Goal: Task Accomplishment & Management: Manage account settings

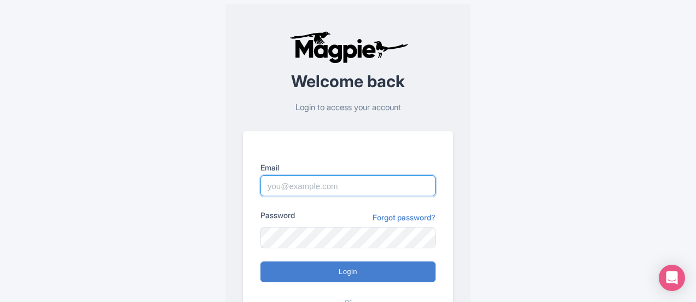
paste input "[EMAIL_ADDRESS][DOMAIN_NAME]"
type input "[EMAIL_ADDRESS][DOMAIN_NAME]"
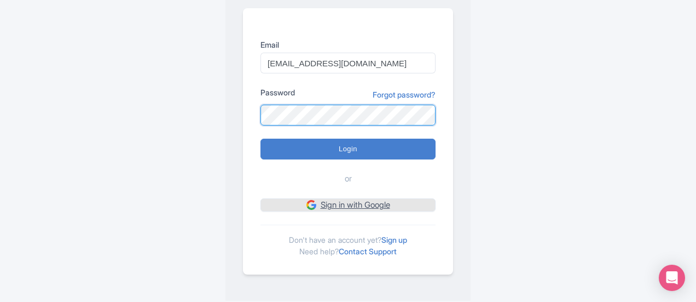
scroll to position [125, 0]
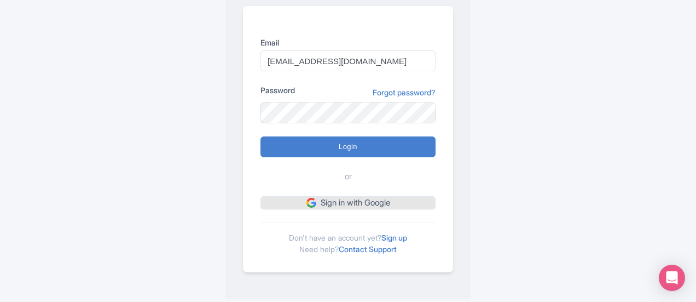
click at [360, 209] on div "Email [EMAIL_ADDRESS][DOMAIN_NAME] Password Forgot password? Login or Sign in w…" at bounding box center [348, 139] width 210 height 266
click at [352, 158] on form "Email ropechainla@gmail.com Password Forgot password? Login or Sign in with Goo…" at bounding box center [348, 123] width 175 height 172
click at [356, 198] on link "Sign in with Google" at bounding box center [348, 203] width 175 height 14
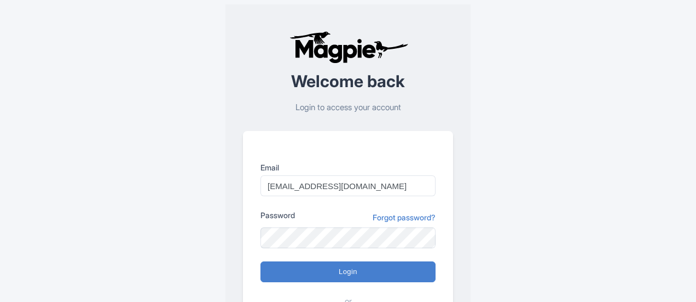
scroll to position [125, 0]
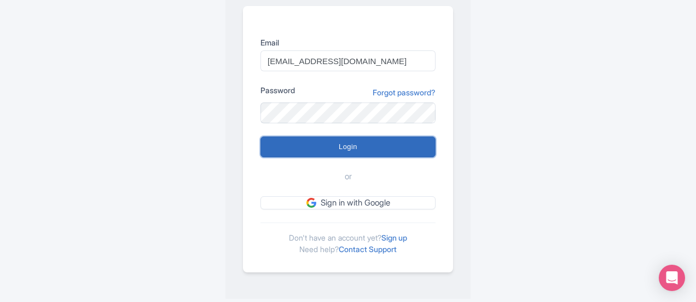
click at [360, 138] on input "Login" at bounding box center [348, 146] width 175 height 21
type input "Logging in..."
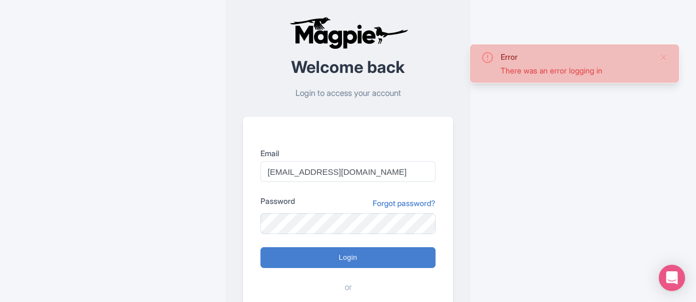
scroll to position [125, 0]
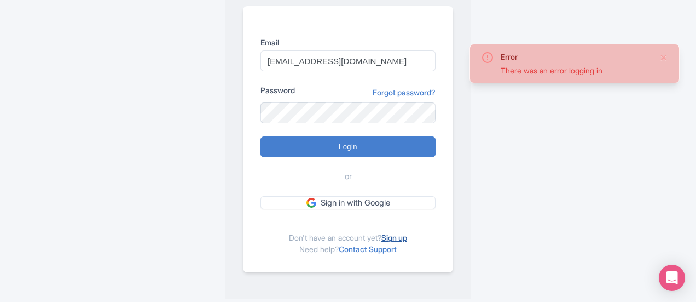
click at [400, 233] on link "Sign up" at bounding box center [394, 237] width 26 height 9
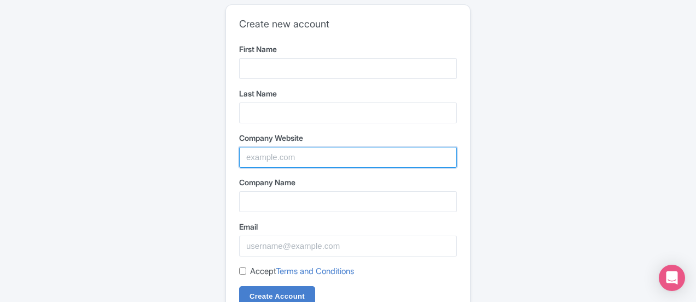
paste input "Rope Chain LA"
click at [312, 154] on input "Company Website" at bounding box center [348, 157] width 218 height 21
type input "Rope Chain LA"
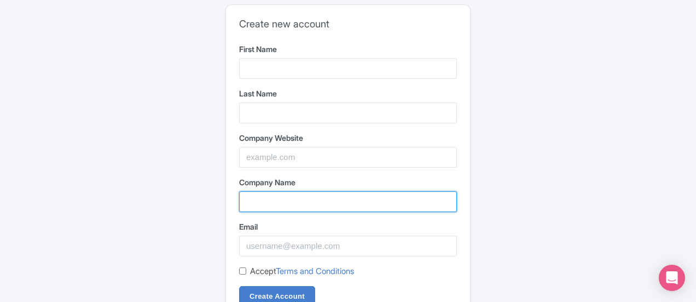
click at [302, 196] on input "Company Name" at bounding box center [348, 201] width 218 height 21
paste input "Rope Chain LA"
type input "Rope Chain LA"
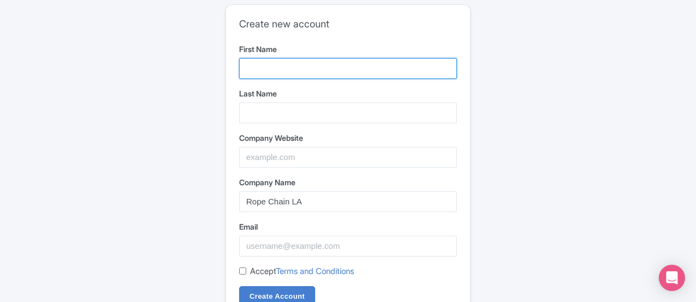
click at [296, 71] on input "First Name" at bounding box center [348, 68] width 218 height 21
paste input "Rope Chain LA"
type input "Rope Chain LA"
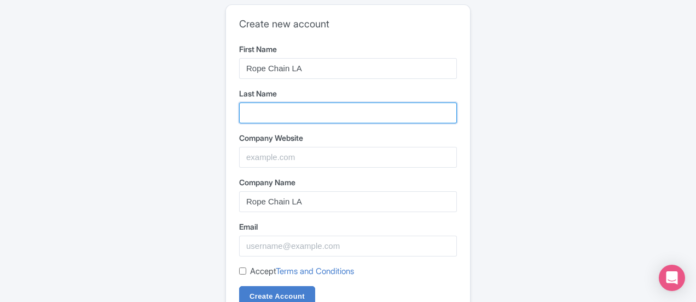
click at [292, 103] on input "Last Name" at bounding box center [348, 112] width 218 height 21
paste input "Rope Chain LA"
drag, startPoint x: 291, startPoint y: 115, endPoint x: 185, endPoint y: 143, distance: 109.8
click at [160, 135] on div "Create new account First Name Rope Chain LA Last Name Rope Chain LA Company Web…" at bounding box center [348, 175] width 543 height 350
type input "LA"
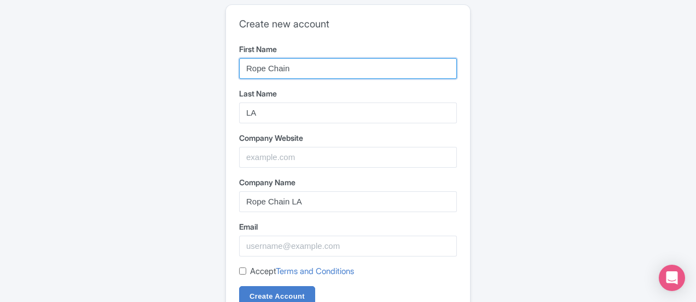
drag, startPoint x: 291, startPoint y: 68, endPoint x: 342, endPoint y: 86, distance: 54.0
click at [342, 86] on form "First Name Rope Chain Last Name LA Company Website Company Name Rope Chain LA E…" at bounding box center [348, 175] width 218 height 264
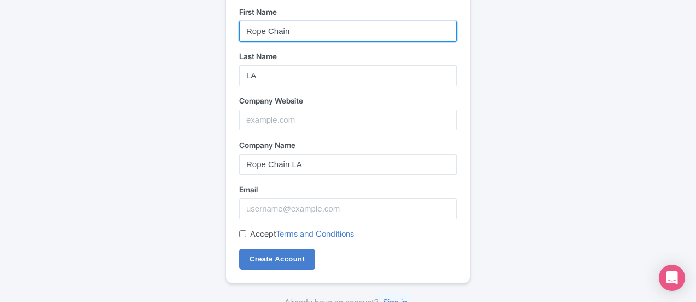
scroll to position [47, 0]
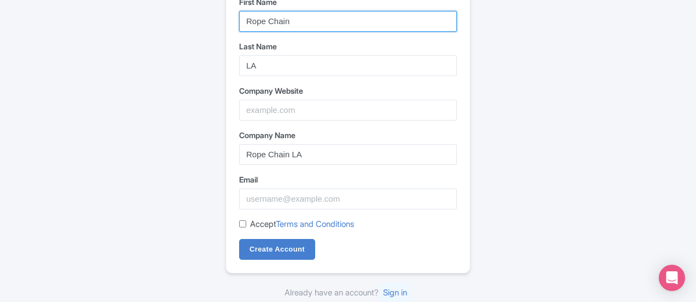
type input "Rope Chain"
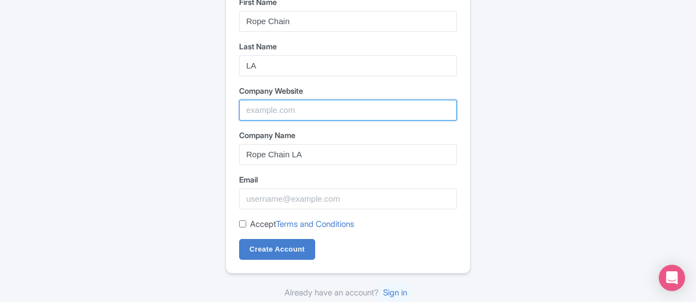
click at [288, 103] on input "Company Website" at bounding box center [348, 110] width 218 height 21
paste input "https://www.ropechainla.com/"
type input "https://www.ropechainla.com/"
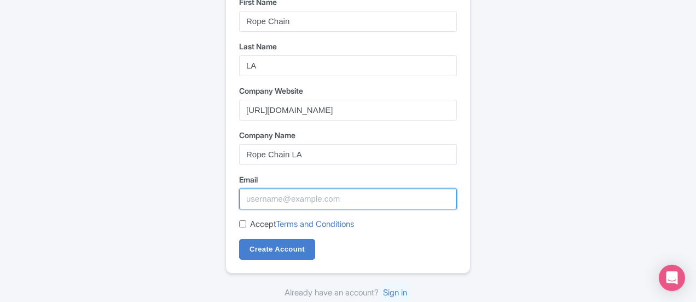
click at [298, 191] on input "Email" at bounding box center [348, 198] width 218 height 21
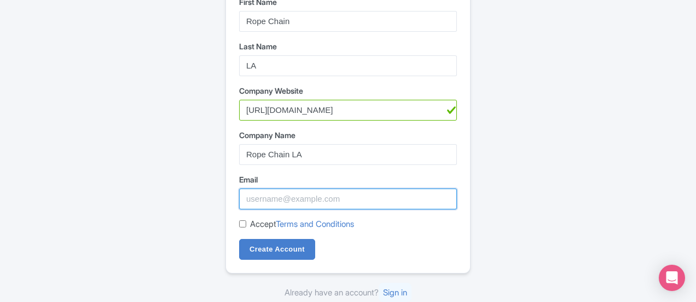
paste input "ropechainla@gmail.com"
type input "ropechainla@gmail.com"
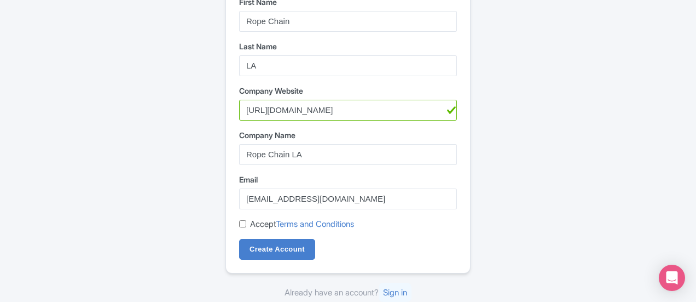
click at [245, 224] on input "Accept Terms and Conditions" at bounding box center [242, 223] width 7 height 7
checkbox input "true"
click at [265, 245] on input "Create Account" at bounding box center [277, 249] width 76 height 21
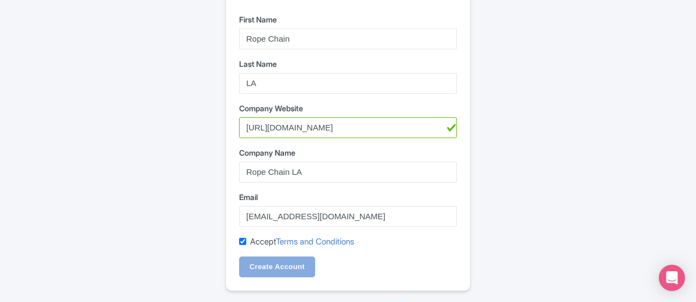
scroll to position [0, 0]
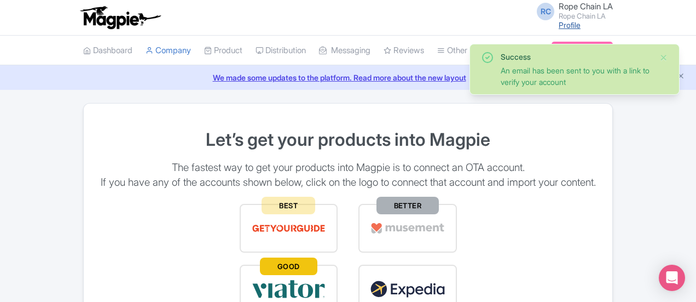
click at [581, 24] on link "Profile" at bounding box center [570, 24] width 22 height 9
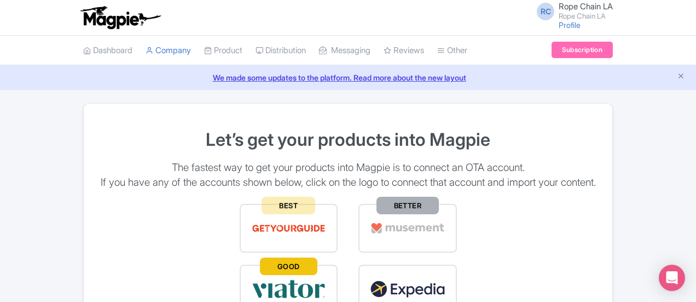
click at [613, 9] on span "Rope Chain LA" at bounding box center [586, 6] width 54 height 10
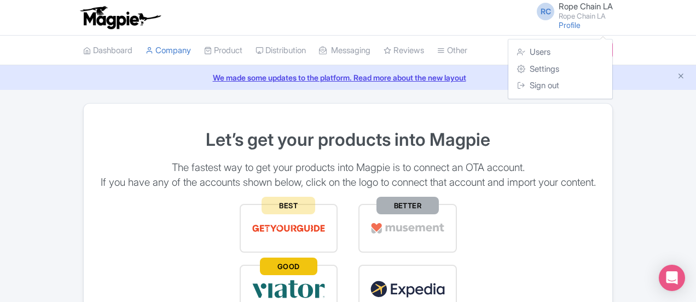
scroll to position [55, 0]
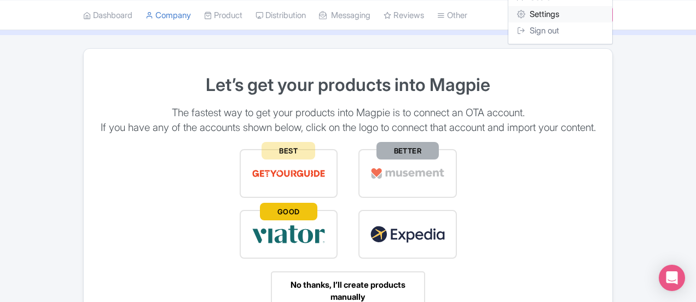
click at [612, 13] on link "Settings" at bounding box center [560, 14] width 104 height 17
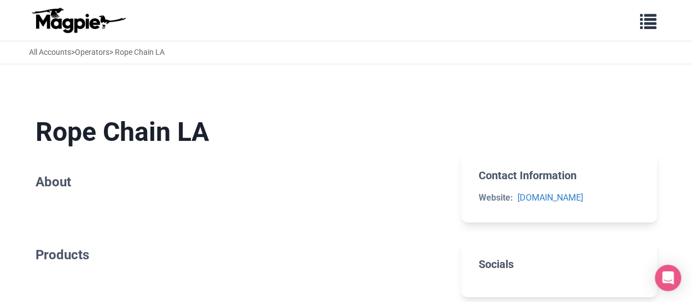
scroll to position [55, 0]
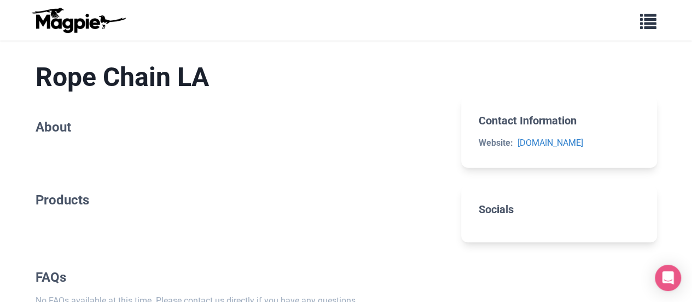
click at [80, 109] on section "Rope Chain LA About" at bounding box center [240, 100] width 409 height 113
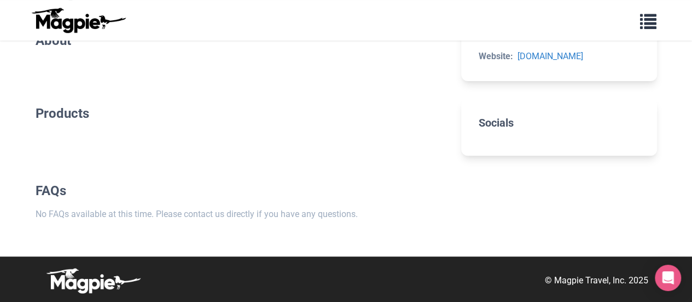
scroll to position [0, 0]
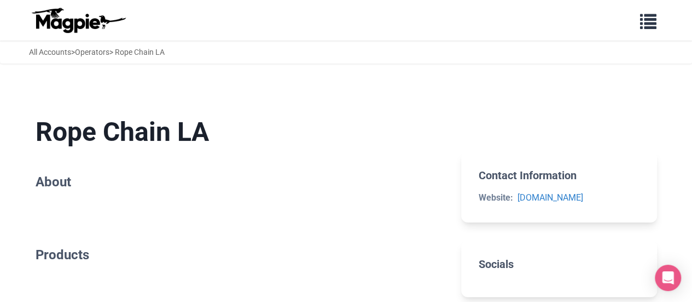
click at [97, 177] on h2 "About" at bounding box center [240, 182] width 409 height 16
click at [656, 19] on button "button" at bounding box center [648, 20] width 31 height 25
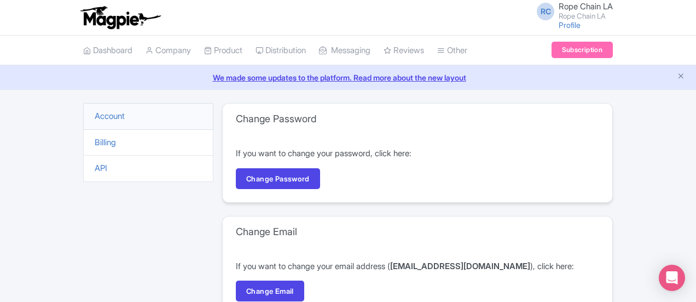
click at [104, 28] on div "RC Rope Chain LA Rope Chain LA Profile Users Settings Sign out" at bounding box center [348, 17] width 530 height 31
click at [146, 49] on link "Company" at bounding box center [168, 51] width 45 height 30
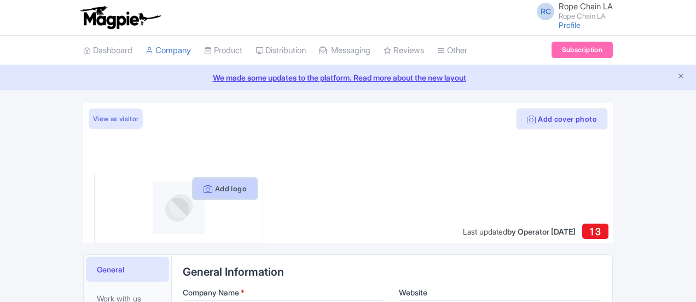
click at [202, 190] on button "Add logo" at bounding box center [225, 188] width 64 height 21
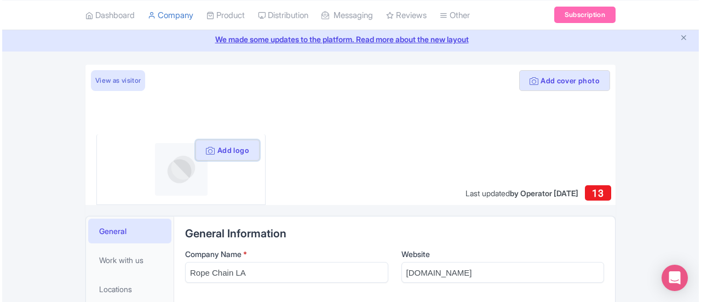
scroll to position [55, 0]
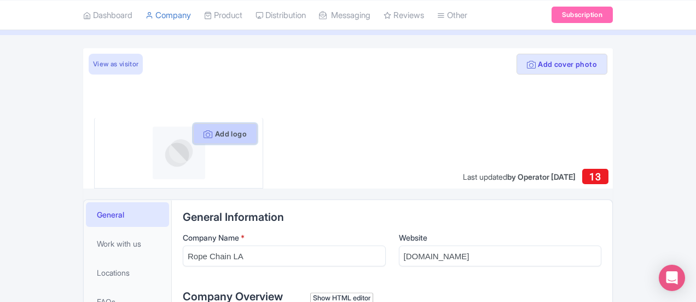
click at [201, 138] on button "Add logo" at bounding box center [225, 133] width 64 height 21
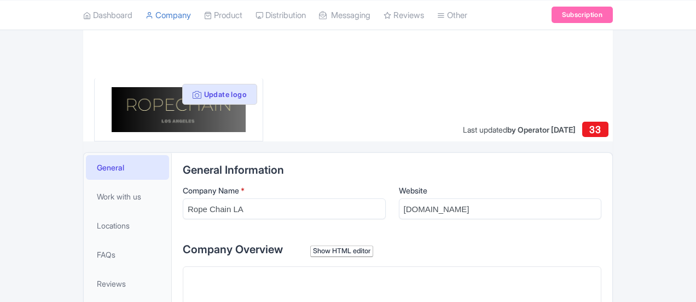
scroll to position [219, 0]
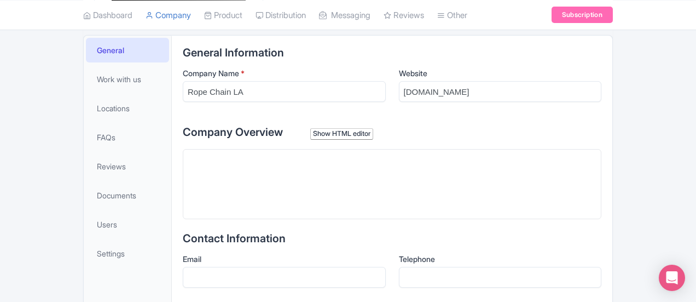
click at [283, 178] on trix-editor at bounding box center [392, 184] width 419 height 70
paste trix-editor "<div>Rope Chain LA crafts bold, high-quality jewelry that reflects individualit…"
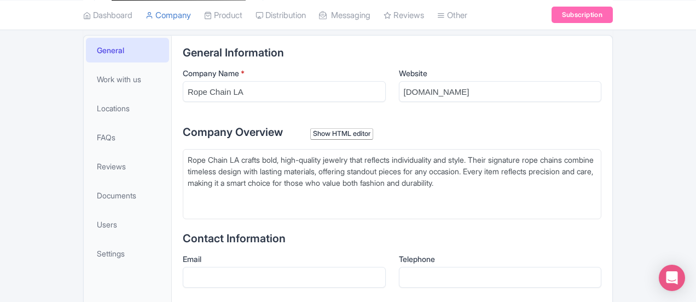
click at [301, 186] on div "Rope Chain LA crafts bold, high-quality jewelry that reflects individuality and…" at bounding box center [392, 177] width 409 height 46
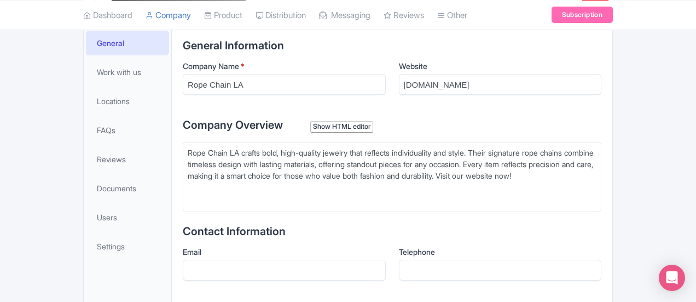
scroll to position [164, 0]
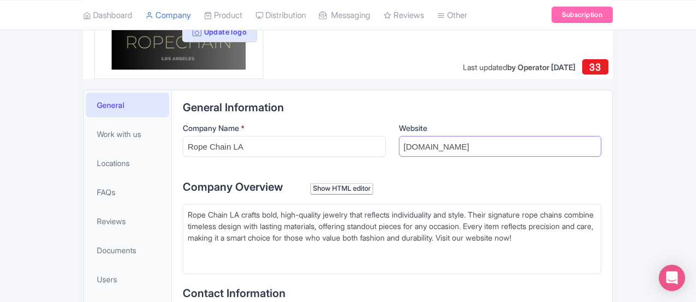
click at [505, 146] on input "[DOMAIN_NAME]" at bounding box center [500, 146] width 203 height 21
click at [505, 146] on input "ropechainla.com" at bounding box center [500, 146] width 203 height 21
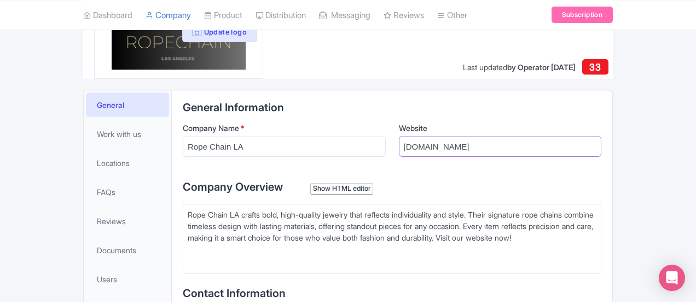
click at [435, 143] on input "ropechainla.com" at bounding box center [500, 146] width 203 height 21
click at [435, 143] on input "[DOMAIN_NAME]" at bounding box center [500, 146] width 203 height 21
paste trix-editor "<div><a href="https://www.ropechainla.com/"><strong>https://www.ropechainla.com…"
type trix-editor "<div><a href="https://www.ropechainla.com/"><strong>https://www.ropechainla.com…"
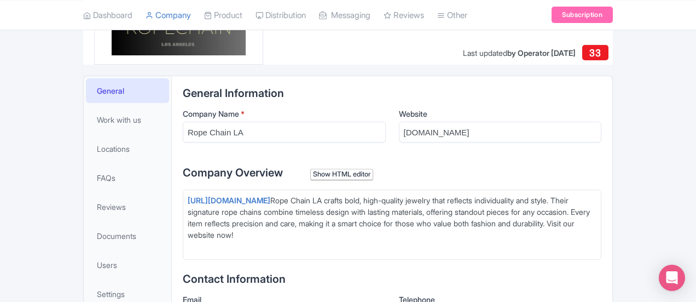
scroll to position [274, 0]
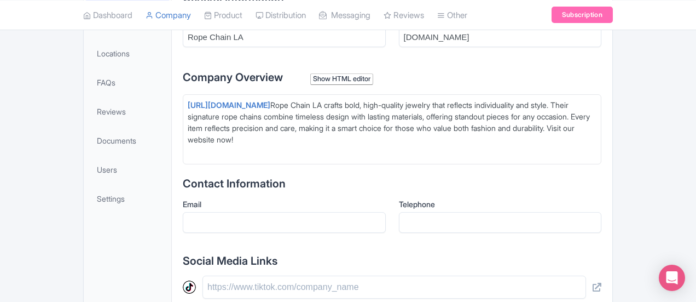
click at [340, 217] on input "Email" at bounding box center [284, 222] width 203 height 21
click at [277, 212] on input "Email" at bounding box center [284, 222] width 203 height 21
paste input "Sales@ropechainla.com"
type input "Sales@ropechainla.com"
click at [447, 220] on input "Telephone" at bounding box center [500, 222] width 203 height 21
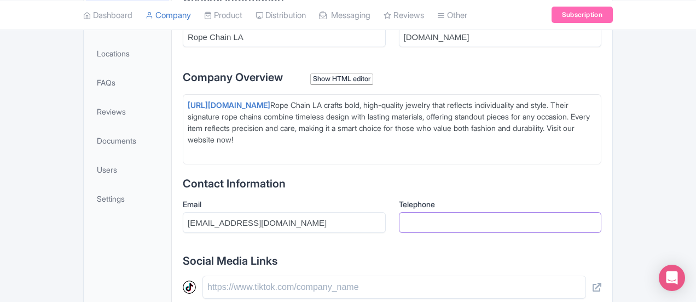
click at [488, 227] on input "Telephone" at bounding box center [500, 222] width 203 height 21
paste input "(213) 394-8988"
type input "(213) 394-8988"
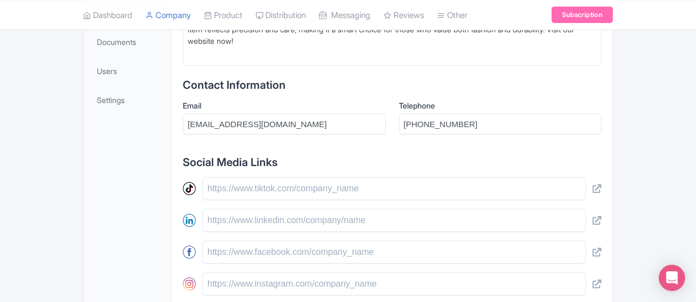
scroll to position [438, 0]
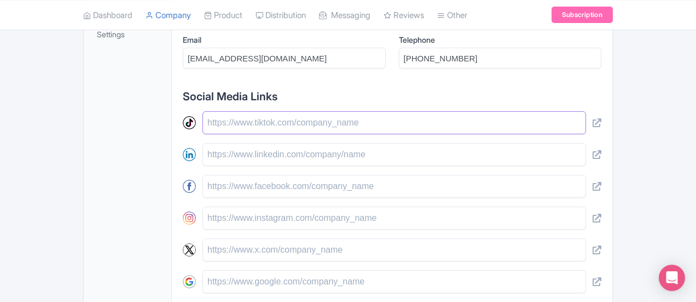
click at [267, 130] on input "text" at bounding box center [394, 122] width 384 height 23
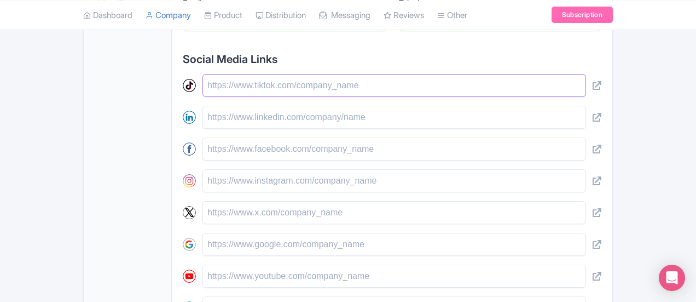
scroll to position [493, 0]
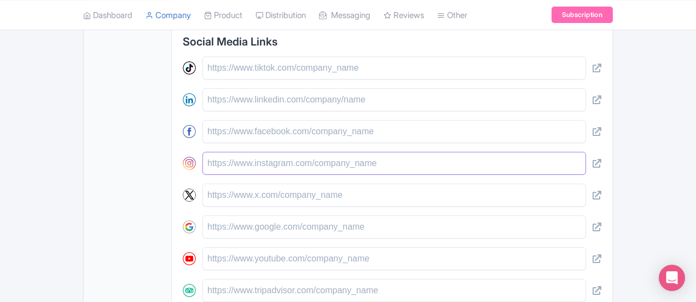
click at [276, 165] on input "text" at bounding box center [394, 163] width 384 height 23
click at [293, 165] on input "text" at bounding box center [394, 163] width 384 height 23
paste trix-editor "<div><strong>https://www.instagram.com/ropechainla/</strong><a href="https://ww…"
type trix-editor "<div><strong>https://www.instagram.com/ropechainla/</strong><a href="https://ww…"
click at [280, 166] on input "text" at bounding box center [394, 163] width 384 height 23
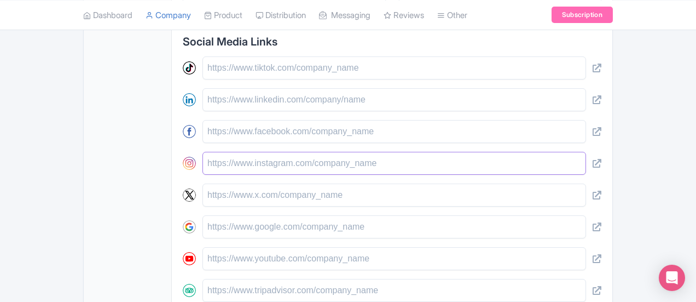
click at [361, 164] on input "text" at bounding box center [394, 163] width 384 height 23
paste input "https://www.instagram.com/ropechainla/"
type input "https://www.instagram.com/ropechainla/"
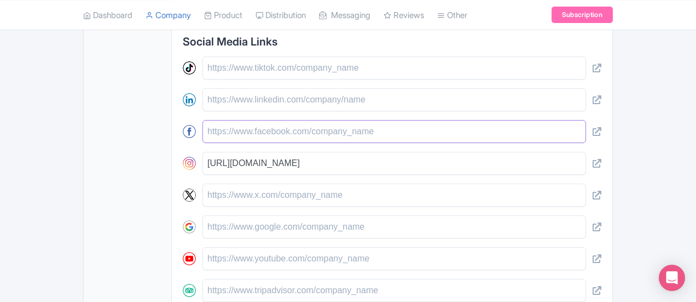
click at [218, 130] on input "text" at bounding box center [394, 131] width 384 height 23
click at [231, 134] on input "text" at bounding box center [394, 131] width 384 height 23
paste trix-editor "<div><a href="https://www.facebook.com/p/RopeChain-La-61553607313984/"><strong>…"
click at [232, 132] on input "text" at bounding box center [394, 131] width 384 height 23
paste trix-editor "<div><a href="https://www.facebook.com/p/RopeChain-La-61553607313984/"><strong>…"
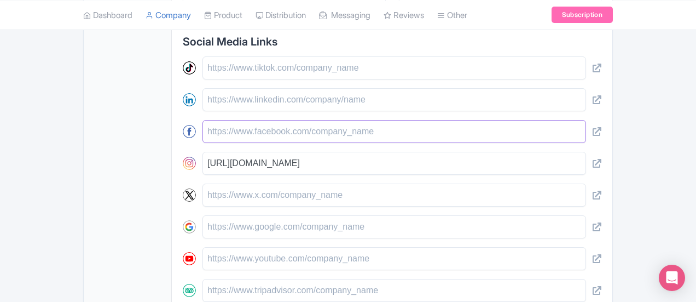
click at [240, 129] on input "text" at bounding box center [394, 131] width 384 height 23
click at [245, 132] on input "text" at bounding box center [394, 131] width 384 height 23
click at [245, 133] on input "text" at bounding box center [394, 131] width 384 height 23
paste trix-editor "<div><a href="https://www.facebook.com/p/RopeChain-La-61553607313984/"><strong>…"
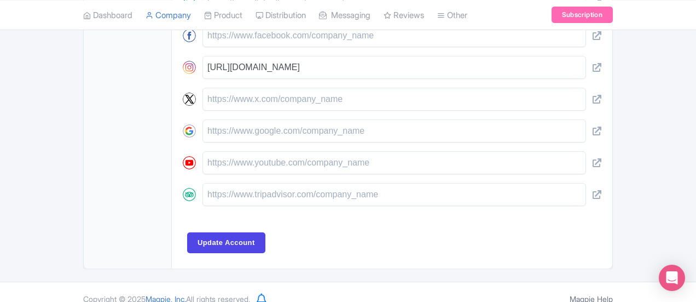
scroll to position [602, 0]
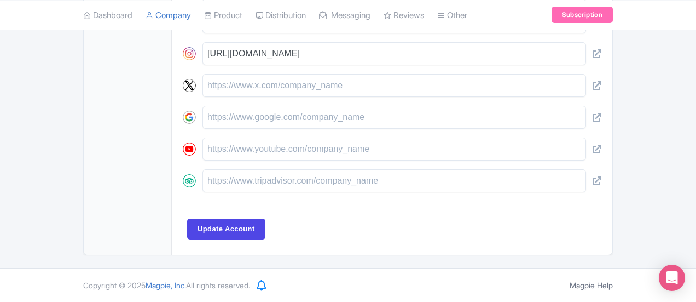
click at [295, 173] on div "https://www.instagram.com/ropechainla/" at bounding box center [392, 69] width 419 height 245
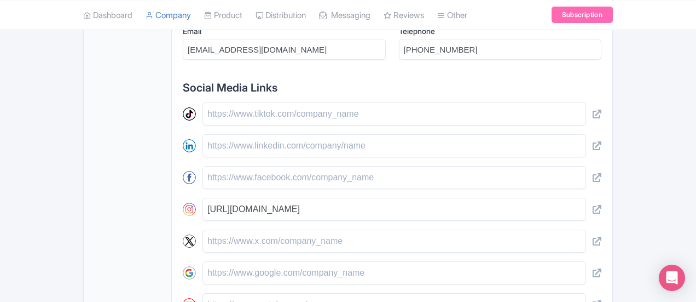
scroll to position [438, 0]
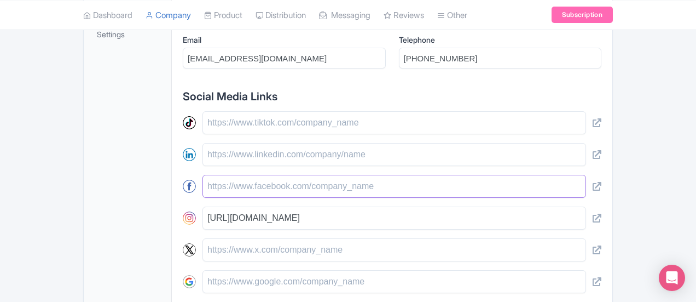
click at [329, 187] on input "text" at bounding box center [394, 186] width 384 height 23
paste trix-editor "<div><a href="https://www.facebook.com/p/RopeChain-La-61553607313984/"><strong>…"
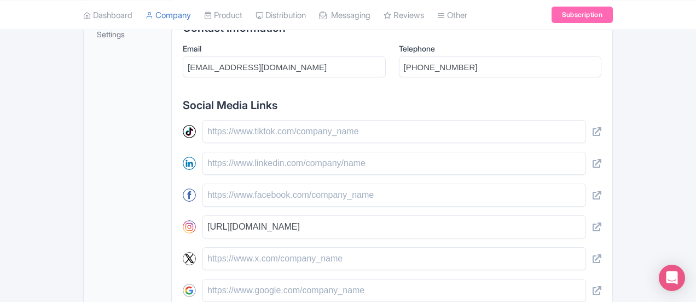
type trix-editor "<div><a href="https://www.facebook.com/p/RopeChain-La-61553607313984/"><strong>…"
click at [393, 222] on input "https://www.instagram.com/ropechainla/" at bounding box center [394, 226] width 384 height 23
click at [354, 178] on div "https://www.instagram.com/ropechainla/" at bounding box center [392, 242] width 419 height 245
click at [357, 190] on input "text" at bounding box center [394, 194] width 384 height 23
type input "s"
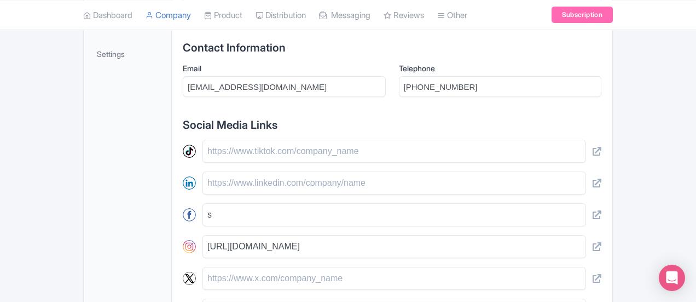
scroll to position [482, 0]
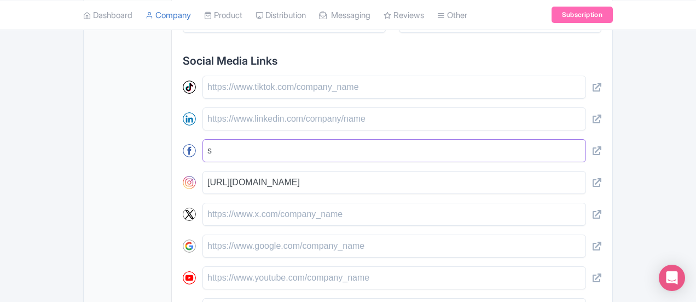
click at [234, 149] on input "s" at bounding box center [394, 150] width 384 height 23
paste trix-editor "<div><a href="https://www.facebook.com/p/RopeChain-La-61553607313984/"><strong>…"
type trix-editor "<div><a href="https://www.facebook.com/p/RopeChain-La-61553607313984/"><strong>…"
click at [233, 149] on input "s" at bounding box center [394, 150] width 384 height 23
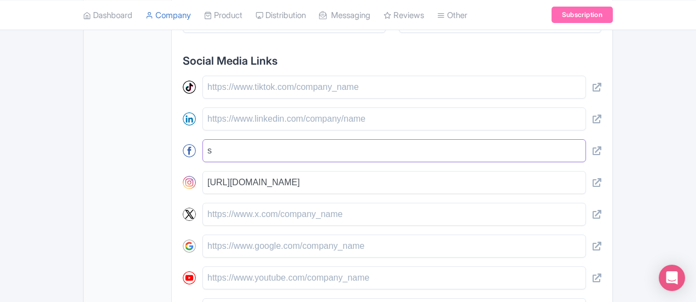
click at [236, 161] on input "s" at bounding box center [394, 150] width 384 height 23
click at [308, 162] on input "s" at bounding box center [394, 150] width 384 height 23
paste input "https://www.facebook.com/p/RopeChain-La-61553607313984/"
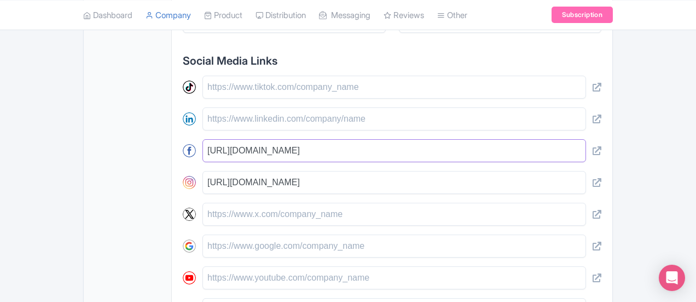
type input "https://www.facebook.com/p/RopeChain-La-61553607313984/"
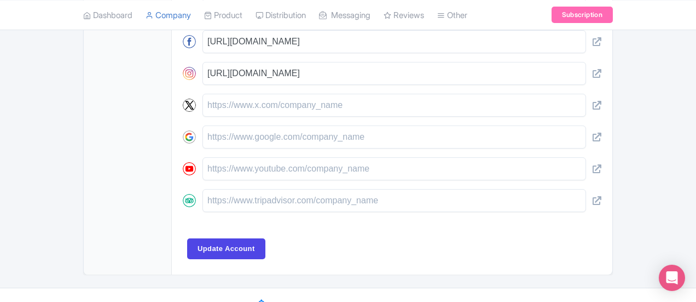
scroll to position [592, 0]
click at [236, 180] on input "text" at bounding box center [394, 168] width 384 height 23
paste input "https://www.youtube.com/channel/UCl7i_dEBJccJ4RVjYFnfpSA"
type input "https://www.youtube.com/channel/UCl7i_dEBJccJ4RVjYFnfpSA"
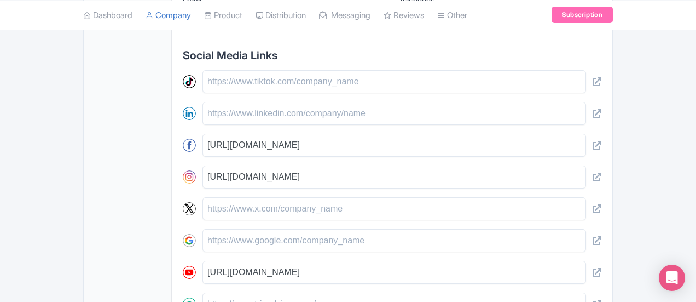
scroll to position [482, 0]
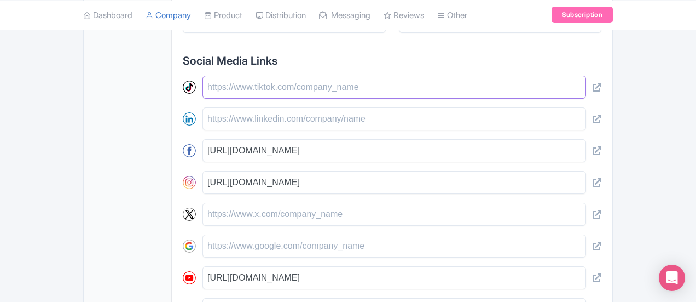
click at [259, 99] on input "text" at bounding box center [394, 87] width 384 height 23
paste input "https://www.tiktok.com/@ropechainla"
type input "https://www.tiktok.com/@ropechainla"
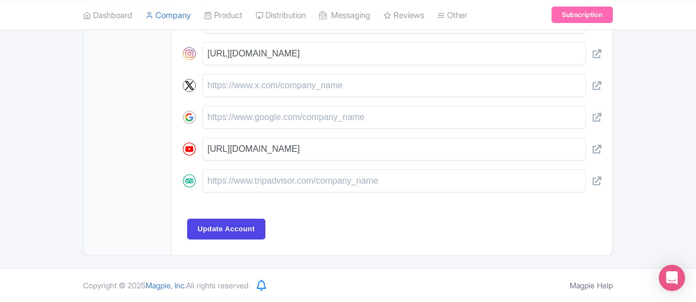
scroll to position [617, 0]
click at [193, 230] on input "Update Account" at bounding box center [226, 228] width 78 height 21
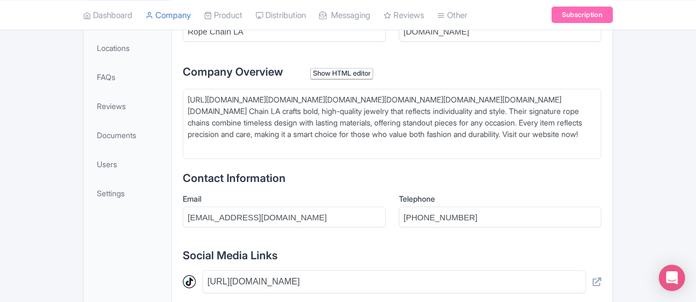
scroll to position [210, 0]
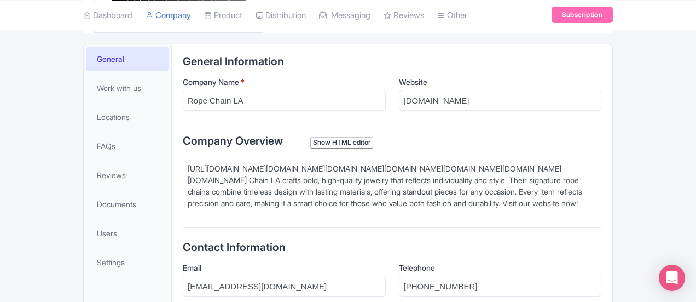
drag, startPoint x: 460, startPoint y: 205, endPoint x: 130, endPoint y: 166, distance: 332.3
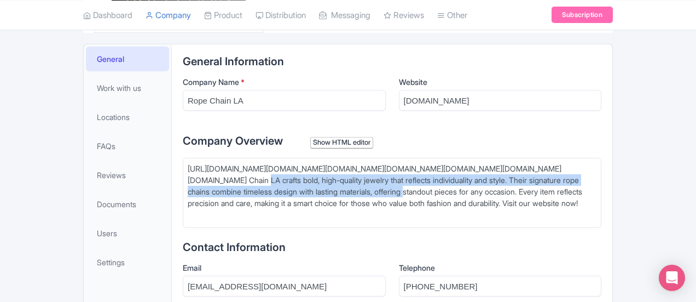
drag, startPoint x: 459, startPoint y: 201, endPoint x: 154, endPoint y: 173, distance: 306.1
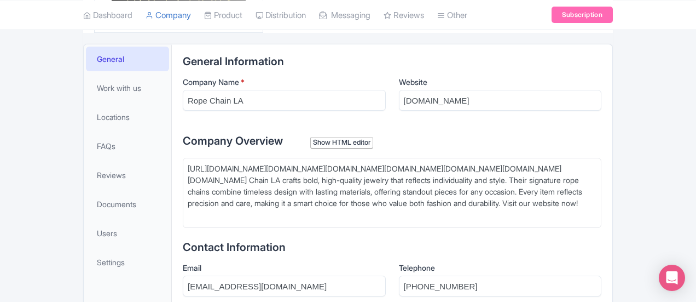
click at [183, 166] on trix-editor "https://www.facebook.com/p/RopeChain-La-61553607313984/wsswhttps://www.facebook…" at bounding box center [392, 193] width 419 height 70
drag, startPoint x: 135, startPoint y: 166, endPoint x: 460, endPoint y: 202, distance: 327.1
click at [460, 202] on trix-editor "https://www.facebook.com/p/RopeChain-La-61553607313984/wsswhttps://www.facebook…" at bounding box center [392, 193] width 419 height 70
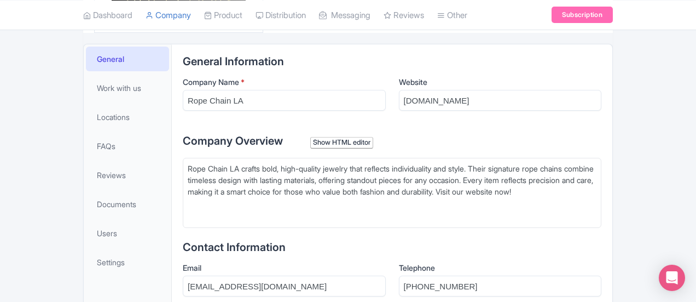
type trix-editor "<div>Rope Chain LA crafts bold, high-quality jewelry that reflects individualit…"
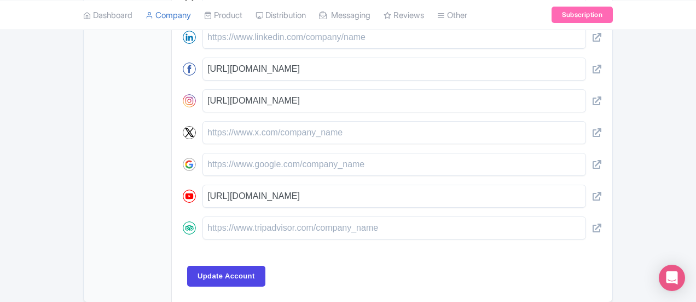
scroll to position [598, 0]
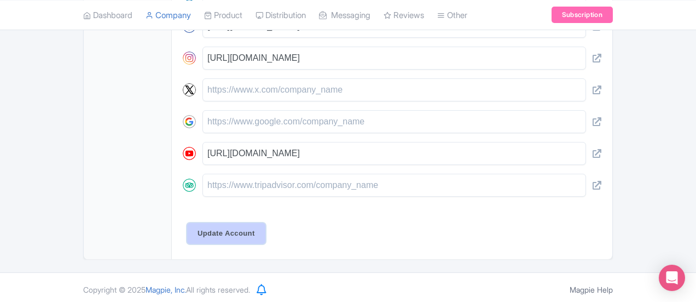
click at [205, 227] on input "Update Account" at bounding box center [226, 233] width 78 height 21
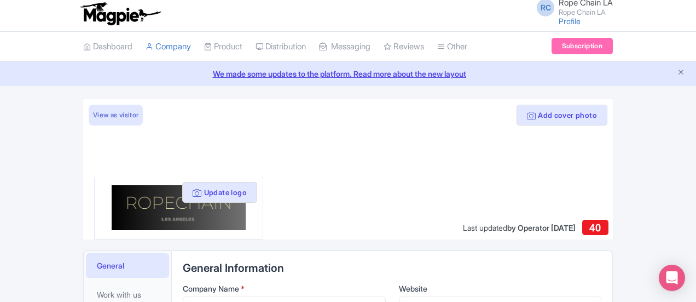
scroll to position [0, 0]
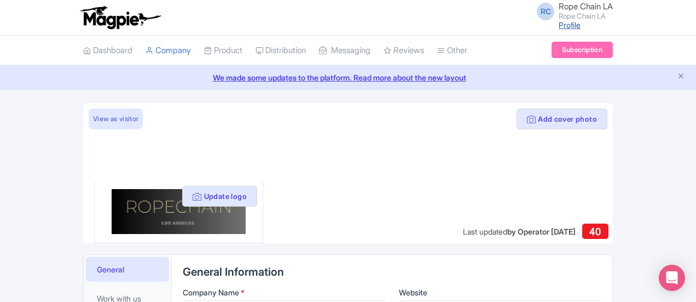
click at [581, 26] on link "Profile" at bounding box center [570, 24] width 22 height 9
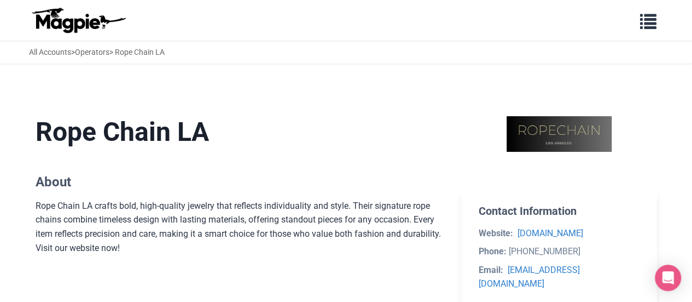
click at [345, 212] on div "Rope Chain LA crafts bold, high-quality jewelry that reflects individuality and…" at bounding box center [240, 241] width 409 height 84
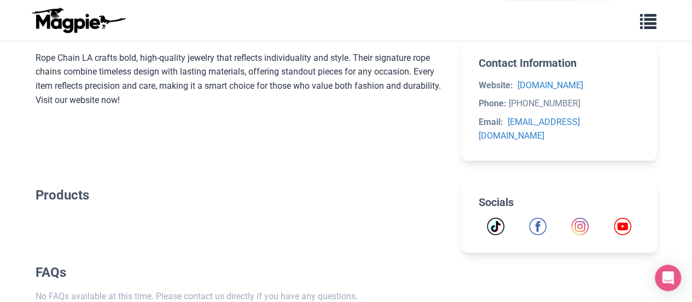
scroll to position [219, 0]
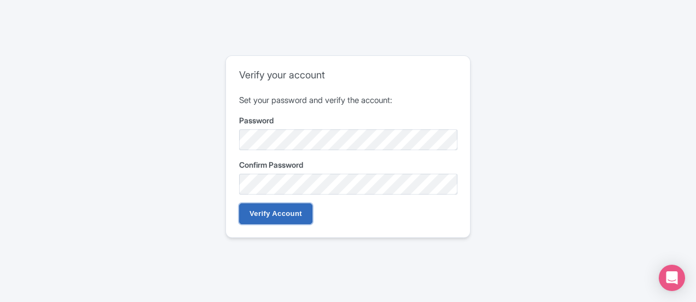
click at [286, 218] on input "Verify Account" at bounding box center [275, 213] width 73 height 21
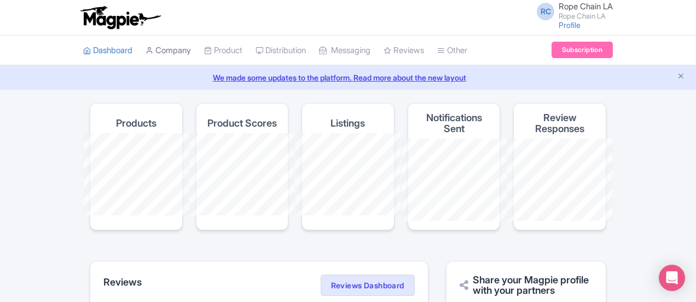
click at [146, 49] on link "Company" at bounding box center [168, 51] width 45 height 30
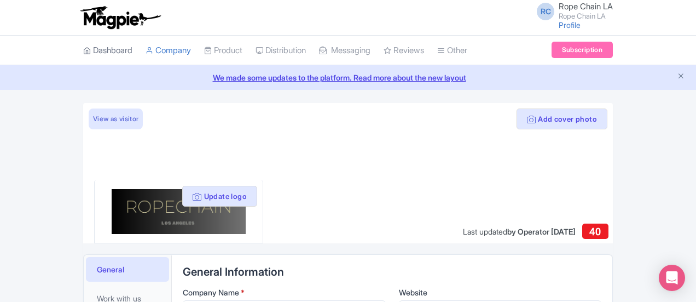
click at [83, 51] on link "Dashboard" at bounding box center [107, 51] width 49 height 30
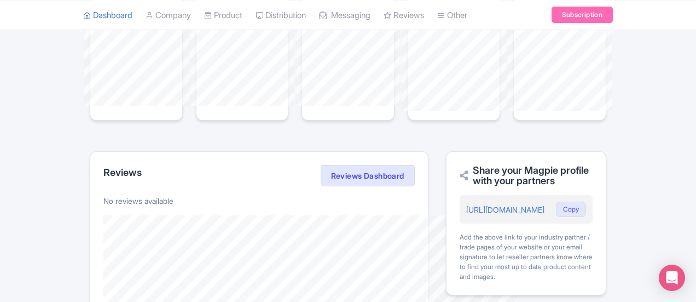
scroll to position [274, 0]
